Goal: Task Accomplishment & Management: Manage account settings

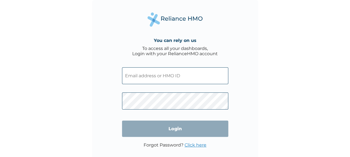
type input "linda.okon@aandea.energy"
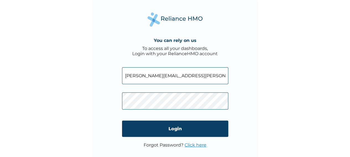
click at [300, 95] on div "You can rely on us To access all your dashboards, Login with your RelianceHMO a…" at bounding box center [175, 78] width 350 height 157
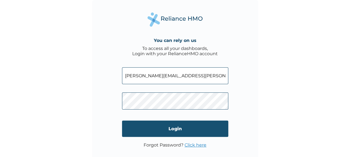
click at [169, 128] on input "Login" at bounding box center [175, 129] width 106 height 16
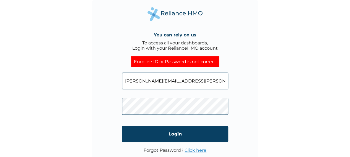
scroll to position [8, 0]
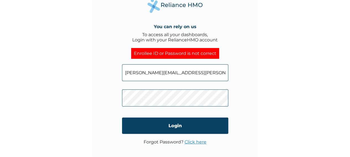
click at [199, 141] on link "Click here" at bounding box center [195, 142] width 22 height 5
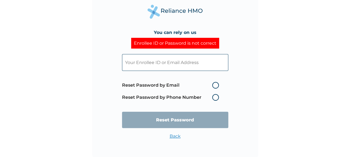
click at [179, 67] on input "text" at bounding box center [175, 62] width 106 height 17
type input "[PERSON_NAME][EMAIL_ADDRESS][PERSON_NAME][DOMAIN_NAME]"
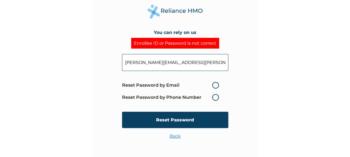
click at [216, 84] on label "Reset Password by Email" at bounding box center [172, 85] width 100 height 7
click at [213, 84] on input "Reset Password by Email" at bounding box center [208, 85] width 9 height 9
radio input "true"
click at [173, 122] on input "Reset Password" at bounding box center [175, 120] width 106 height 16
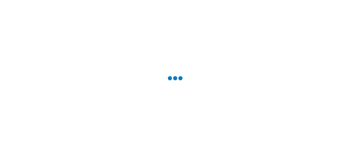
scroll to position [0, 0]
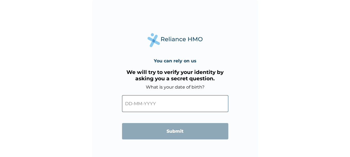
click at [132, 105] on input "text" at bounding box center [175, 103] width 106 height 17
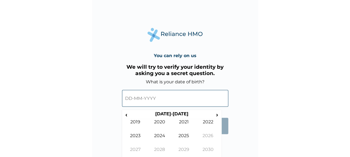
scroll to position [10, 0]
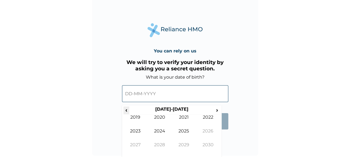
click at [126, 112] on span "‹" at bounding box center [126, 110] width 6 height 7
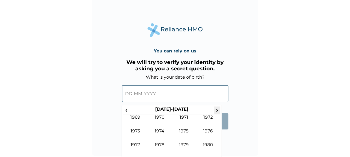
click at [217, 111] on span "›" at bounding box center [217, 110] width 6 height 7
click at [154, 127] on td "1980" at bounding box center [159, 122] width 24 height 14
click at [126, 112] on span "‹" at bounding box center [126, 110] width 6 height 7
click at [217, 109] on span "›" at bounding box center [217, 110] width 6 height 7
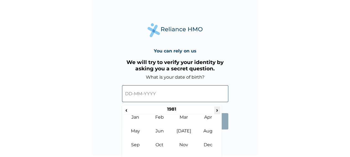
click at [217, 109] on span "›" at bounding box center [217, 110] width 6 height 7
click at [133, 130] on td "May" at bounding box center [135, 136] width 24 height 14
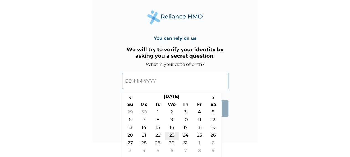
click at [171, 137] on td "23" at bounding box center [172, 137] width 14 height 8
type input "23-05-1984"
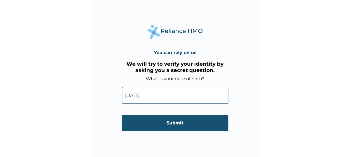
click at [192, 124] on input "Submit" at bounding box center [175, 123] width 106 height 16
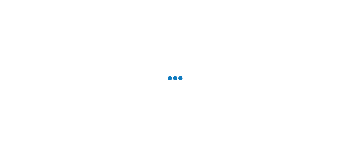
scroll to position [0, 0]
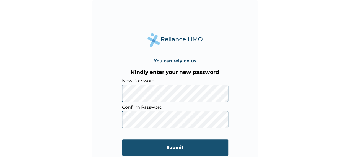
click at [173, 148] on input "Submit" at bounding box center [175, 148] width 106 height 16
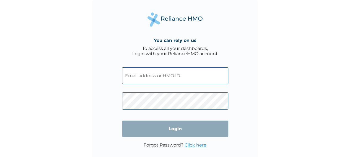
type input "[PERSON_NAME][EMAIL_ADDRESS][PERSON_NAME][DOMAIN_NAME]"
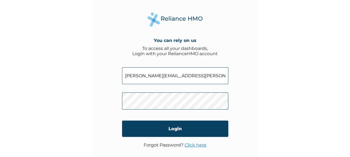
click at [170, 130] on input "Login" at bounding box center [175, 129] width 106 height 16
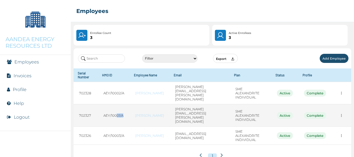
drag, startPoint x: 124, startPoint y: 106, endPoint x: 117, endPoint y: 108, distance: 7.4
click at [117, 108] on td "AEY/10001/A" at bounding box center [114, 115] width 32 height 22
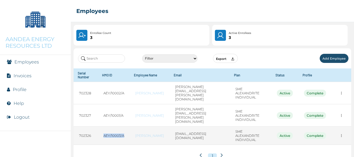
drag, startPoint x: 106, startPoint y: 122, endPoint x: 127, endPoint y: 124, distance: 21.0
click at [127, 127] on td "AEY/10003/A" at bounding box center [114, 136] width 32 height 18
copy td "AEY/10003/A"
drag, startPoint x: 252, startPoint y: 127, endPoint x: 227, endPoint y: 122, distance: 26.0
click at [230, 127] on td "SME ALEXANDRITE INDIVIDUAL" at bounding box center [250, 136] width 41 height 18
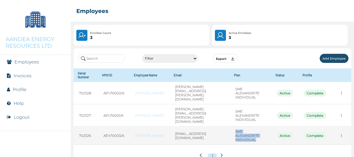
copy td "SME ALEXANDRITE INDIVIDUAL"
click at [140, 134] on link "[PERSON_NAME]" at bounding box center [149, 136] width 29 height 4
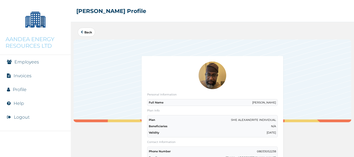
click at [23, 63] on link "Employees" at bounding box center [26, 61] width 25 height 5
